Goal: Task Accomplishment & Management: Manage account settings

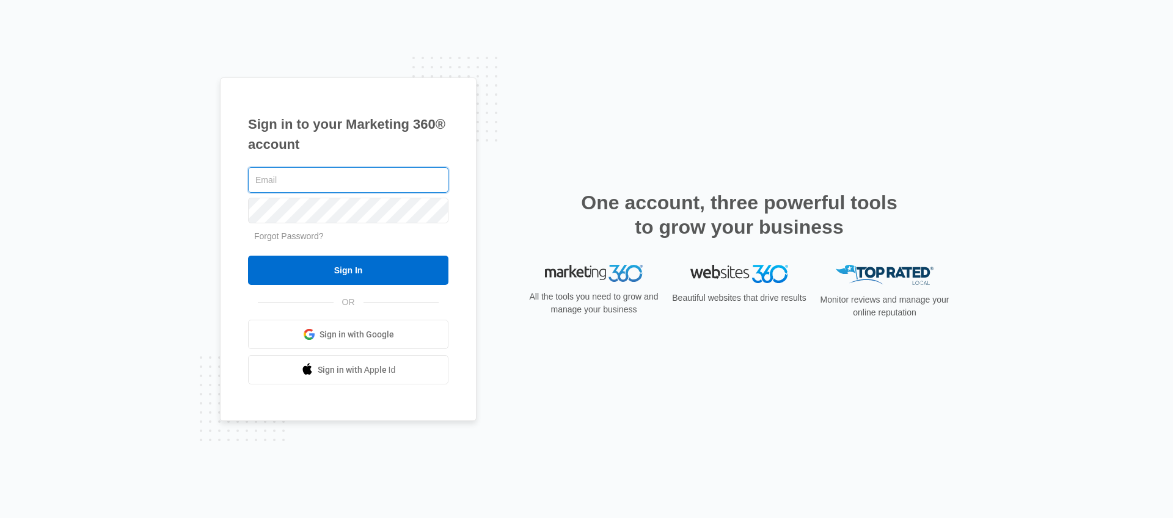
click at [391, 186] on input "text" at bounding box center [348, 180] width 200 height 26
type input "[EMAIL_ADDRESS][PERSON_NAME][DOMAIN_NAME]"
click at [321, 253] on form "[EMAIL_ADDRESS][PERSON_NAME][DOMAIN_NAME] Forgot Password? Sign In" at bounding box center [348, 225] width 200 height 121
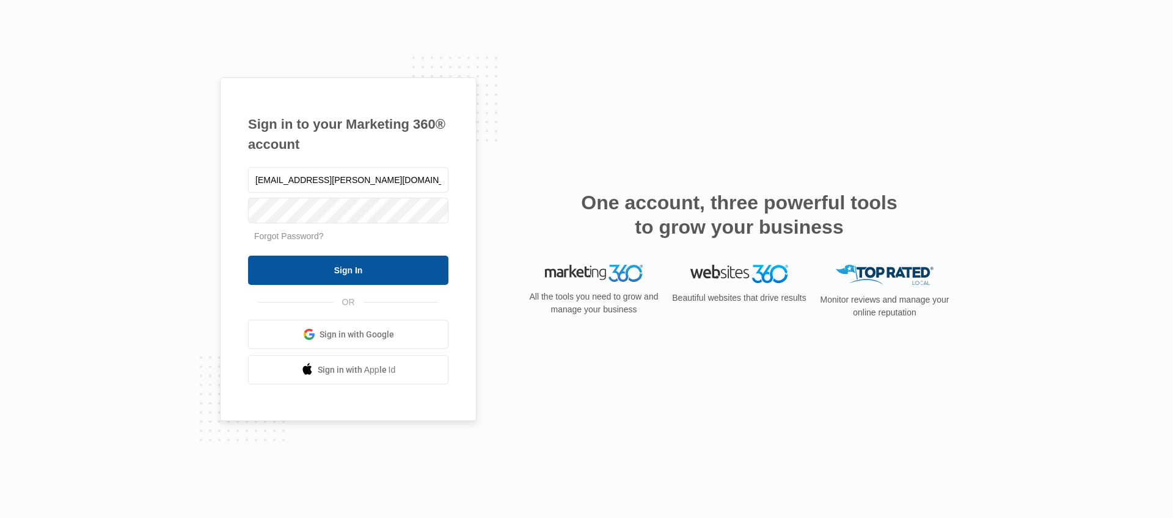
click at [316, 266] on input "Sign In" at bounding box center [348, 270] width 200 height 29
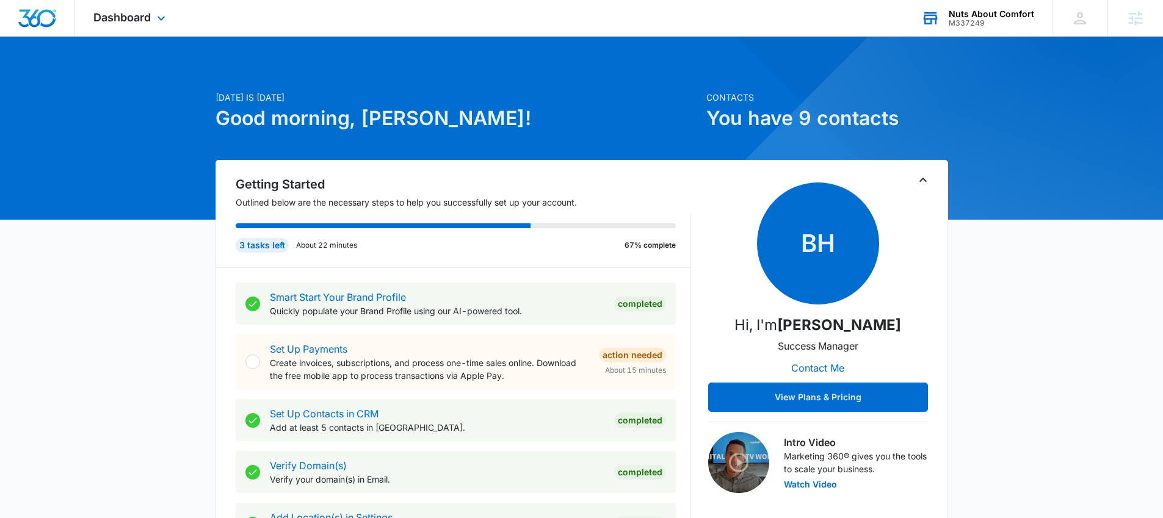
click at [981, 27] on div "Nuts About Comfort M337249 Your Accounts View All" at bounding box center [977, 18] width 149 height 36
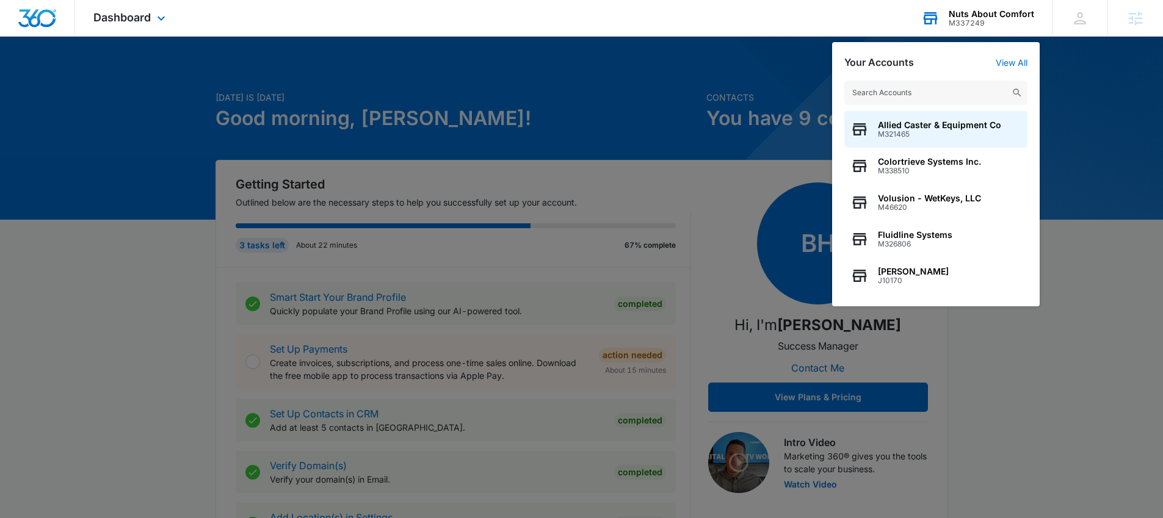
click at [929, 87] on input "text" at bounding box center [936, 93] width 183 height 24
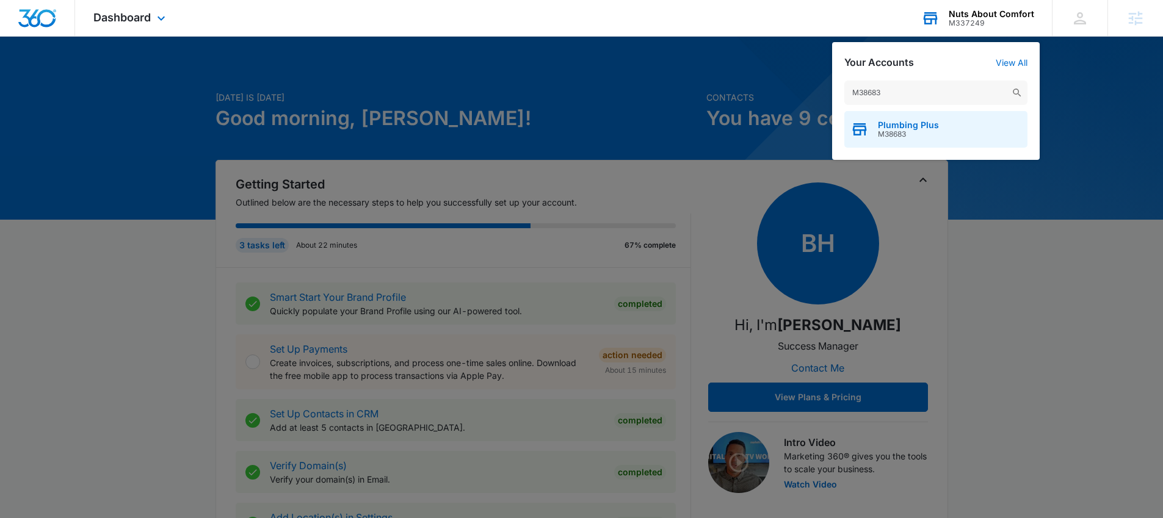
type input "M38683"
click at [895, 132] on span "M38683" at bounding box center [908, 134] width 61 height 9
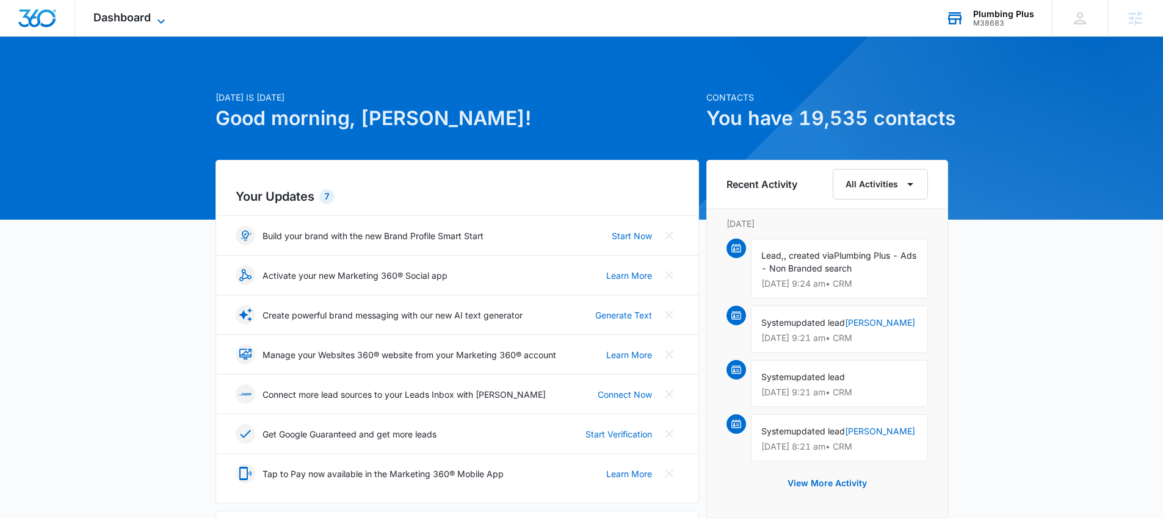
click at [98, 16] on span "Dashboard" at bounding box center [121, 17] width 57 height 13
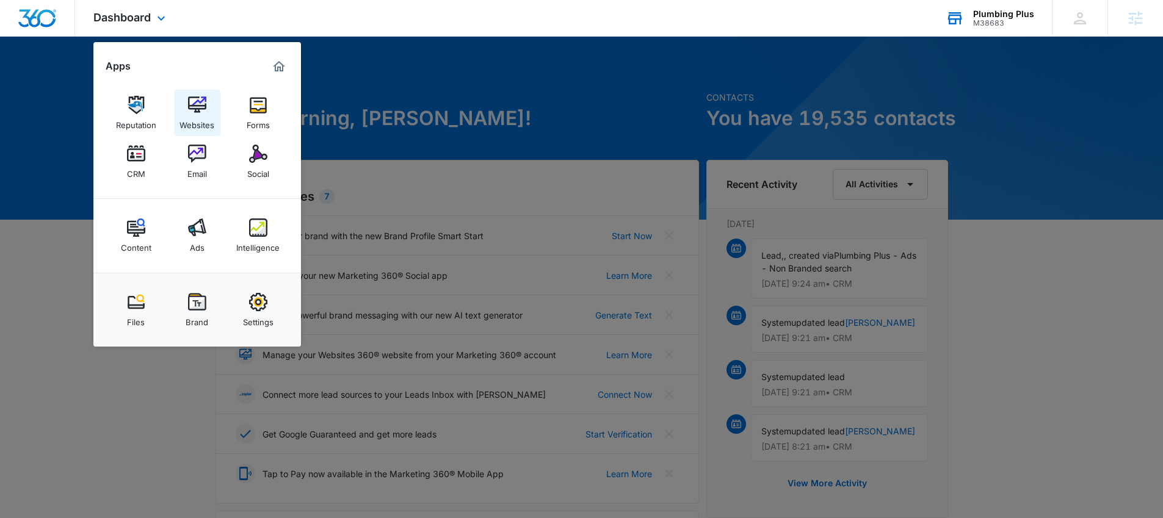
click at [192, 121] on div "Websites" at bounding box center [197, 122] width 35 height 16
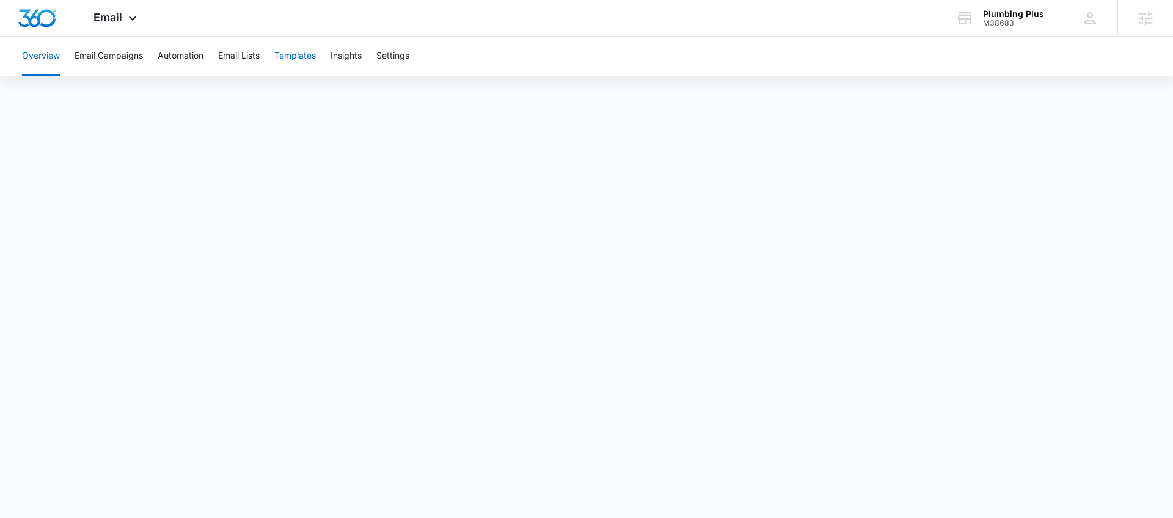
click at [288, 50] on button "Templates" at bounding box center [295, 56] width 42 height 39
click at [108, 20] on span "Email" at bounding box center [107, 17] width 29 height 13
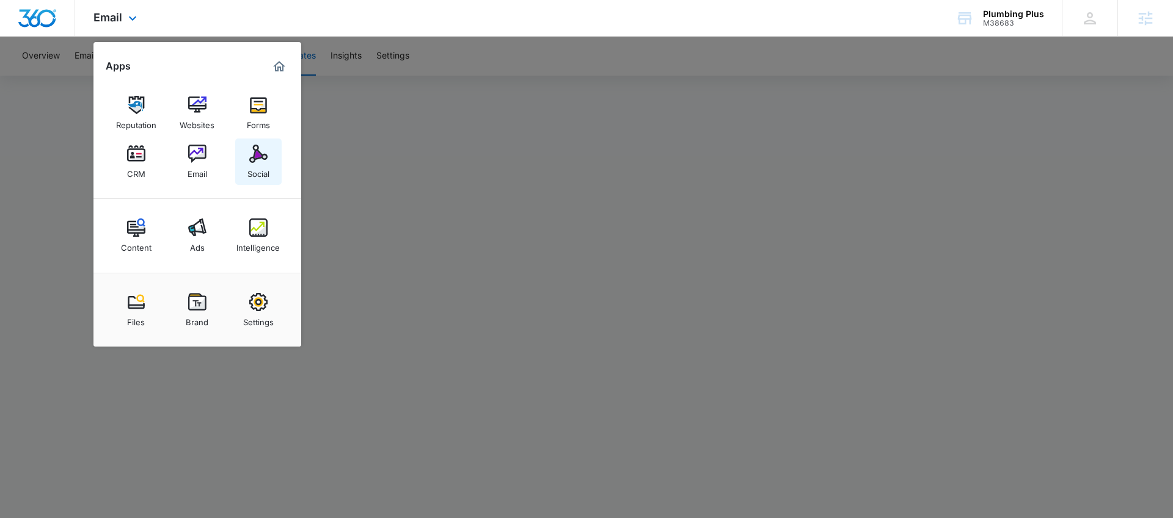
click at [249, 160] on img at bounding box center [258, 154] width 18 height 18
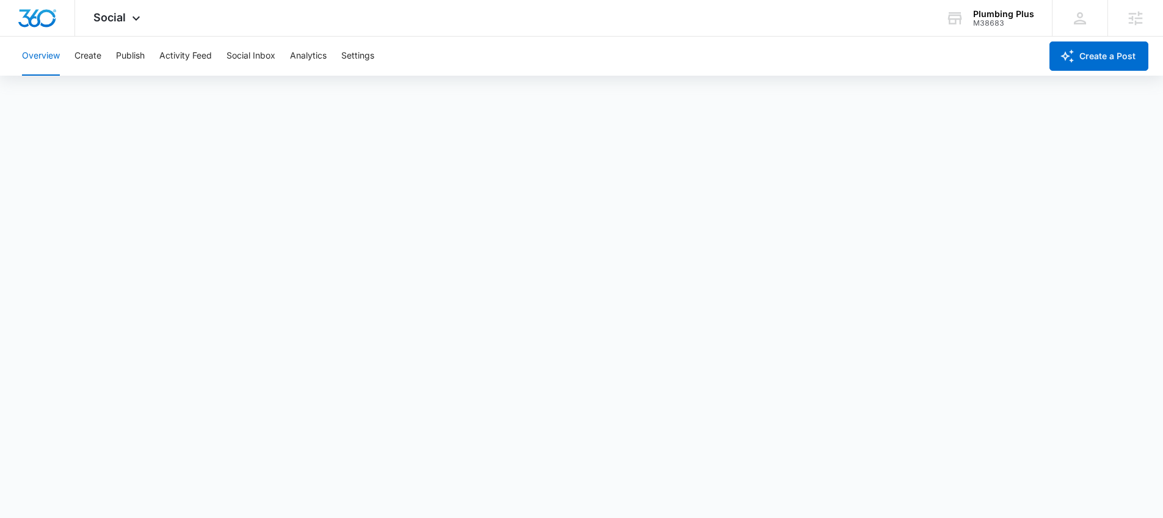
click at [103, 56] on div "Overview Create Publish Activity Feed Social Inbox Analytics Settings" at bounding box center [528, 56] width 1027 height 39
click at [102, 57] on div "Overview Create Publish Activity Feed Social Inbox Analytics Settings" at bounding box center [528, 56] width 1027 height 39
click at [100, 56] on button "Create" at bounding box center [88, 56] width 27 height 39
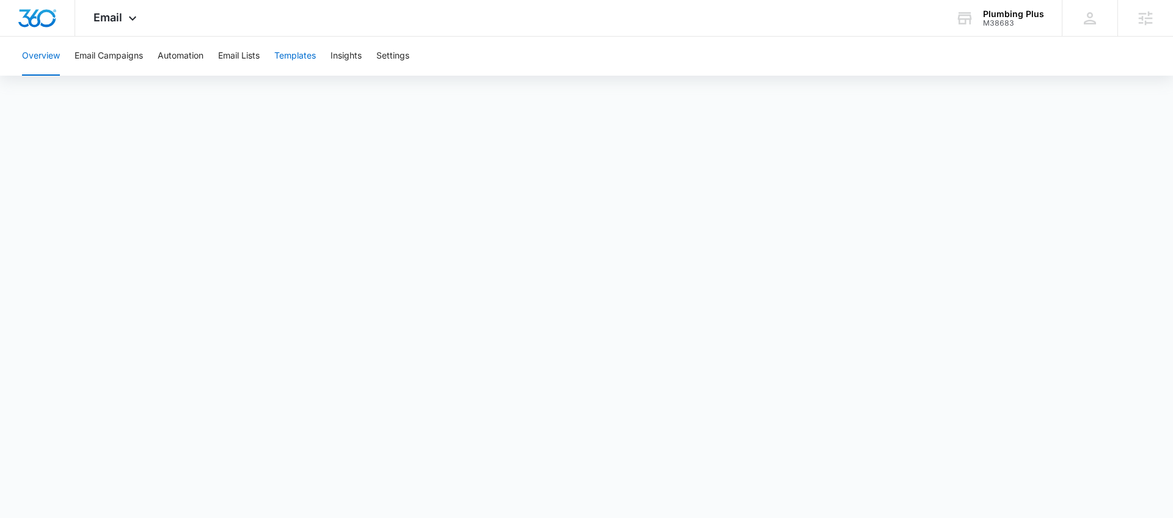
click at [300, 62] on button "Templates" at bounding box center [295, 56] width 42 height 39
click at [133, 15] on icon at bounding box center [132, 21] width 15 height 15
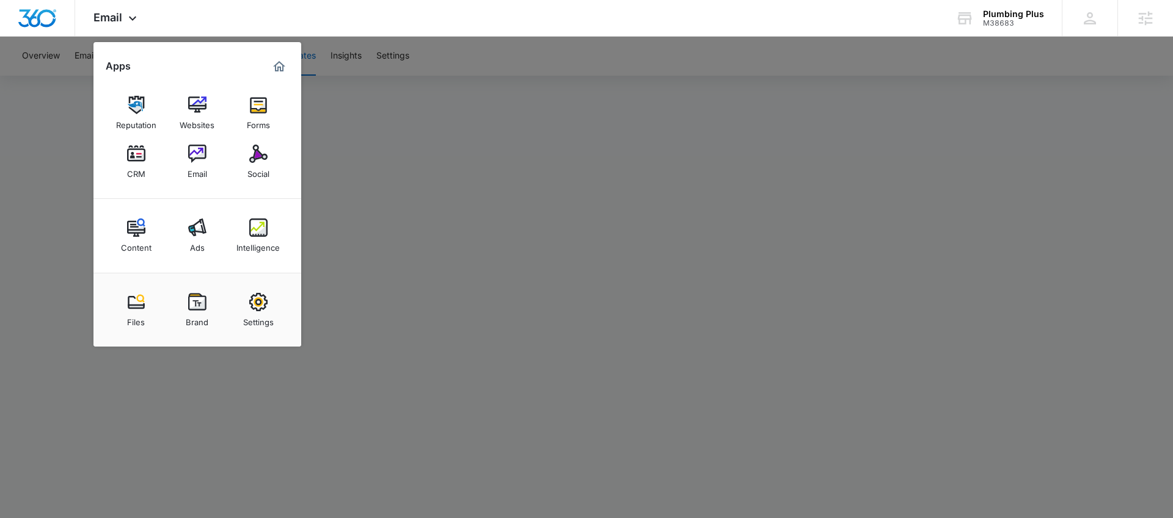
click at [1077, 109] on div at bounding box center [586, 259] width 1173 height 518
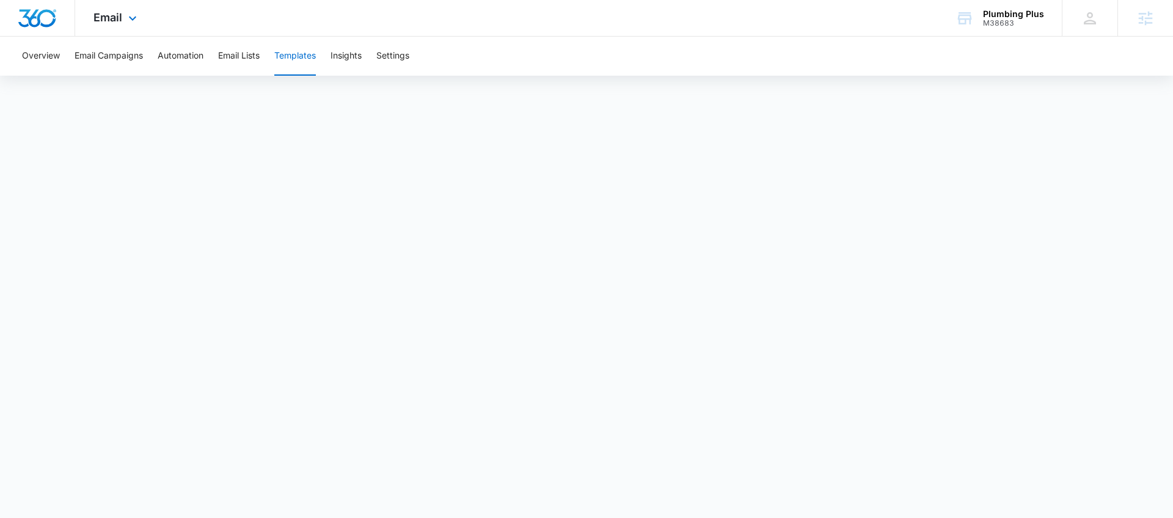
click at [123, 21] on div "Email Apps Reputation Websites Forms CRM Email Social Content Ads Intelligence …" at bounding box center [116, 18] width 83 height 36
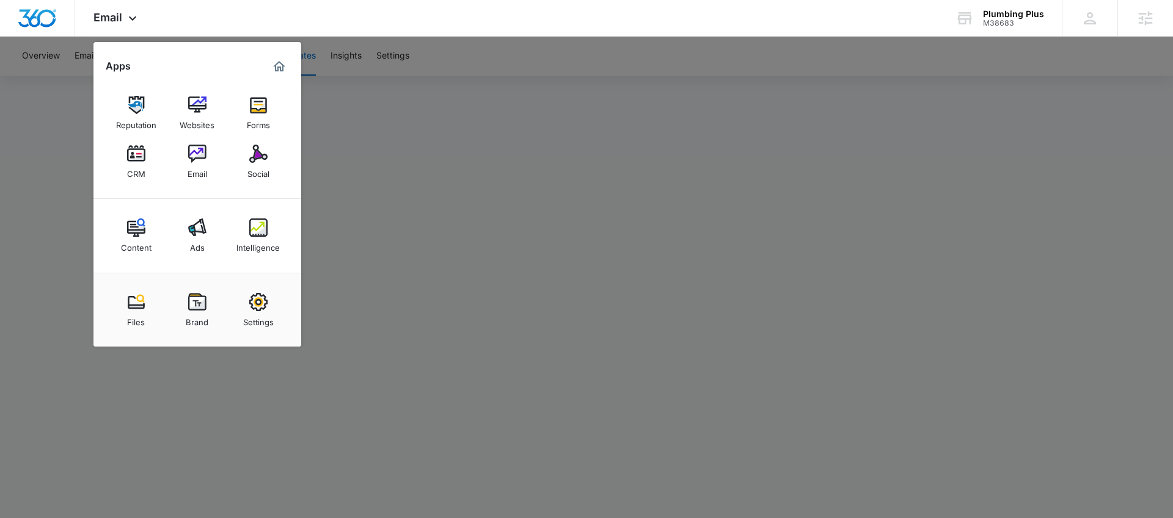
click at [30, 131] on div at bounding box center [586, 259] width 1173 height 518
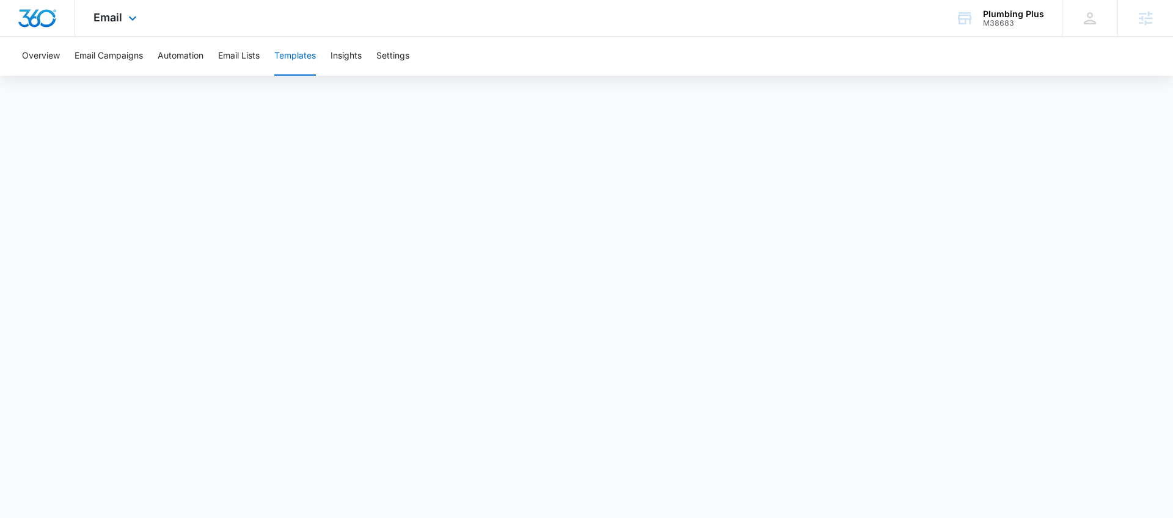
click at [109, 28] on div "Email Apps Reputation Websites Forms CRM Email Social Content Ads Intelligence …" at bounding box center [116, 18] width 83 height 36
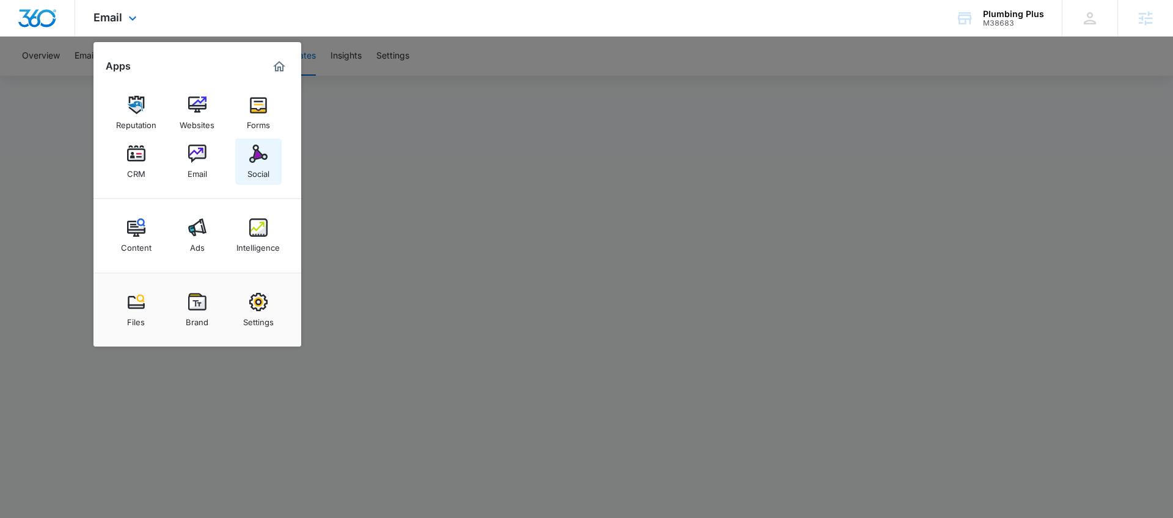
click at [257, 155] on img at bounding box center [258, 154] width 18 height 18
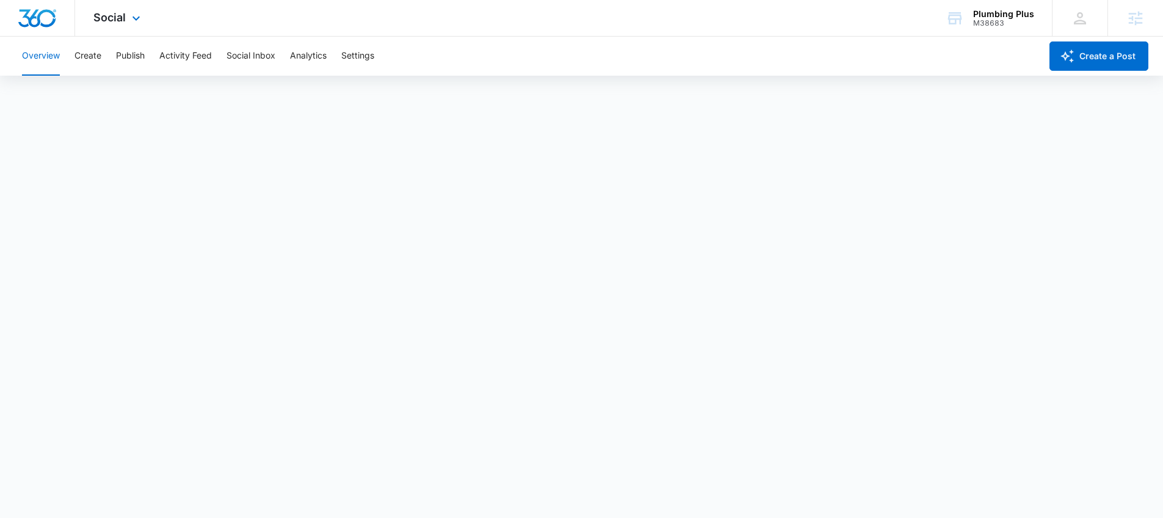
scroll to position [3, 0]
click at [87, 62] on button "Create" at bounding box center [88, 56] width 27 height 39
